Goal: Task Accomplishment & Management: Manage account settings

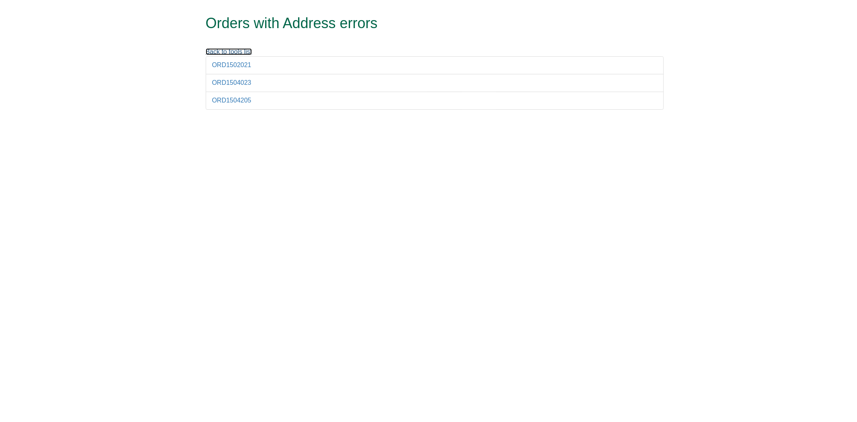
click at [229, 48] on link "Back to tools list" at bounding box center [229, 51] width 47 height 7
click at [239, 84] on link "ORD1504023" at bounding box center [231, 82] width 39 height 7
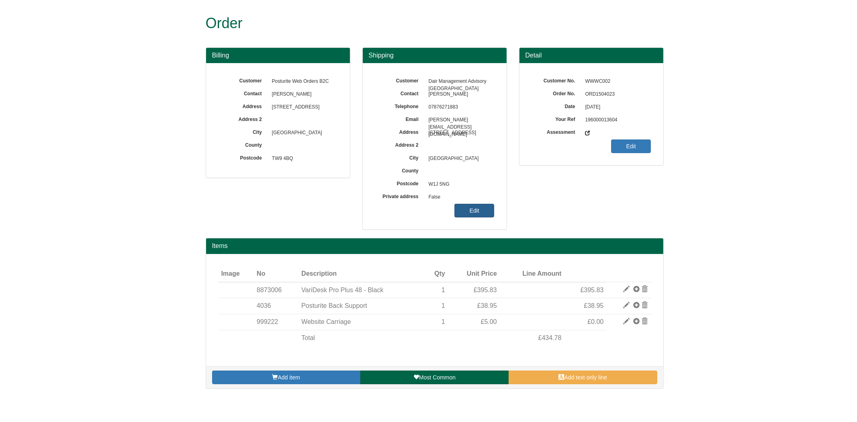
click at [478, 209] on link "Edit" at bounding box center [474, 211] width 40 height 14
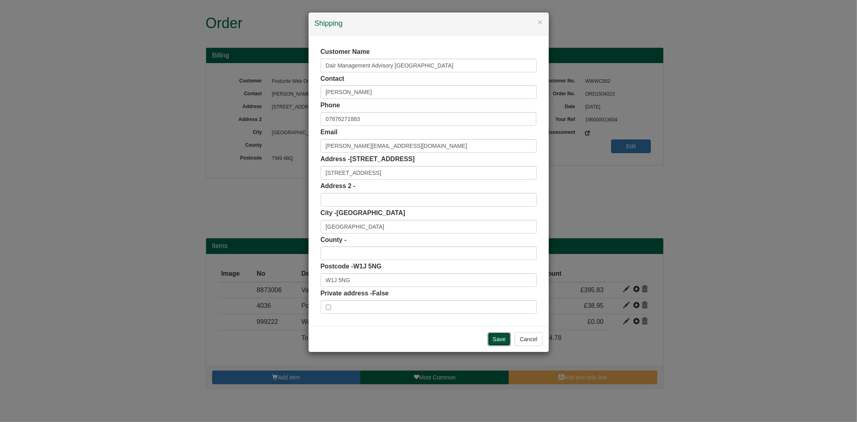
click at [493, 341] on input "Save" at bounding box center [498, 339] width 23 height 14
